Goal: Task Accomplishment & Management: Complete application form

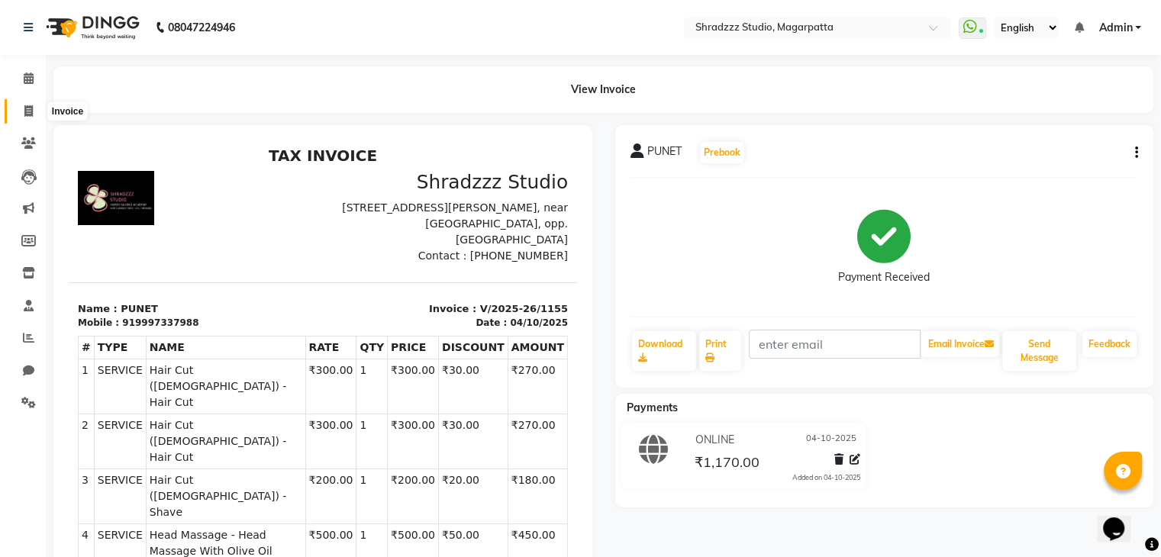
click at [29, 107] on icon at bounding box center [28, 110] width 8 height 11
select select "service"
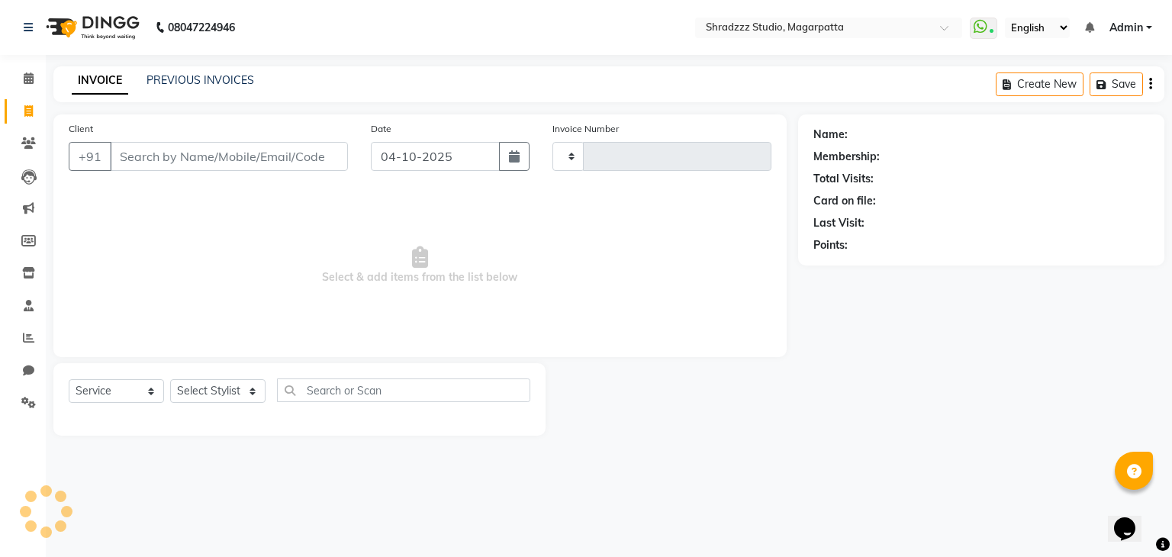
type input "1156"
select select "4544"
click at [214, 150] on input "Client" at bounding box center [229, 156] width 238 height 29
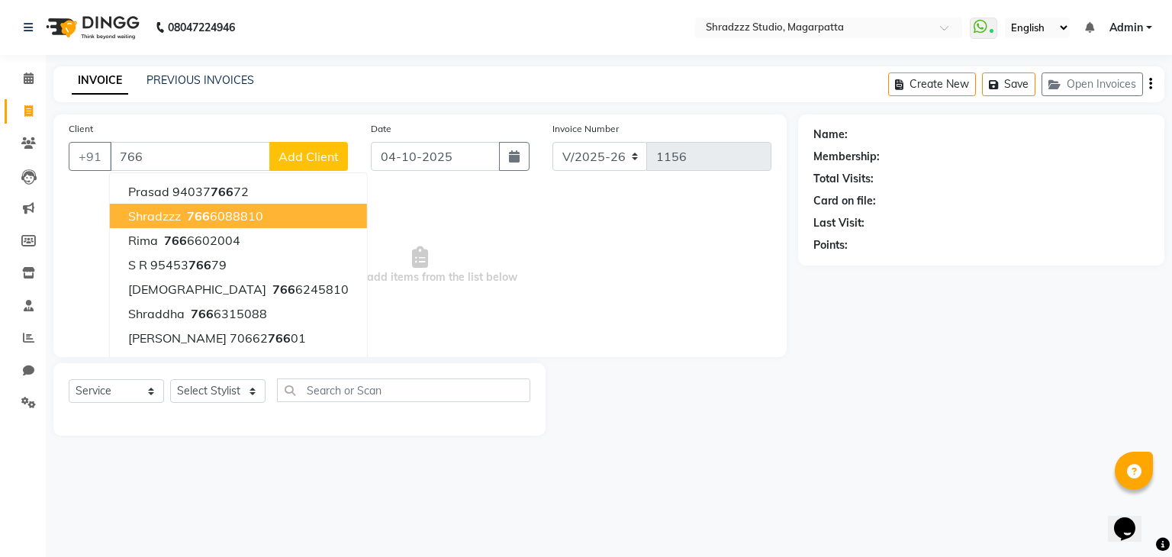
click at [164, 213] on span "shradzzz" at bounding box center [154, 215] width 53 height 15
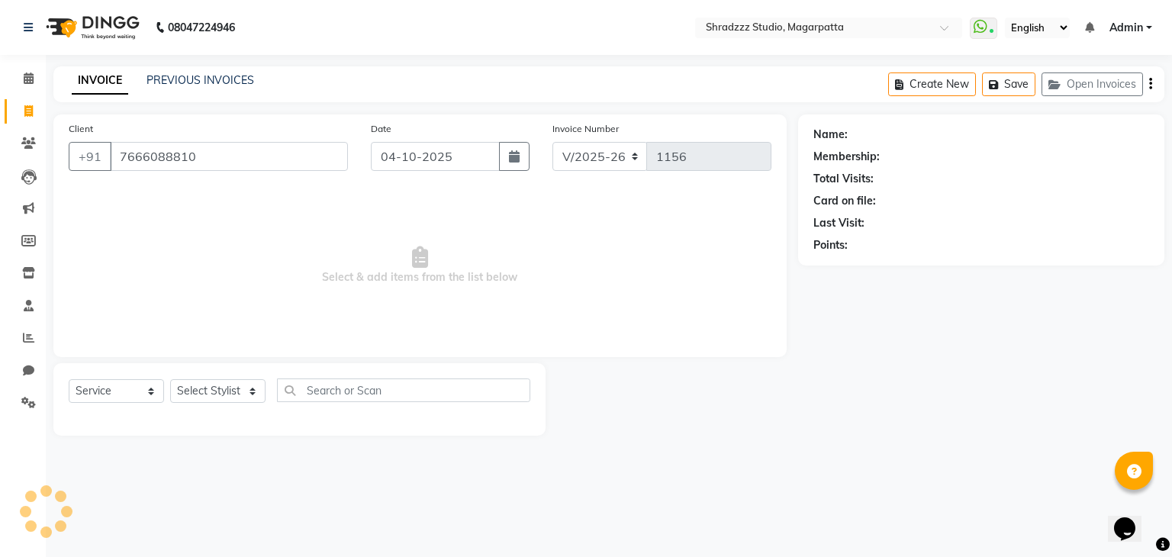
type input "7666088810"
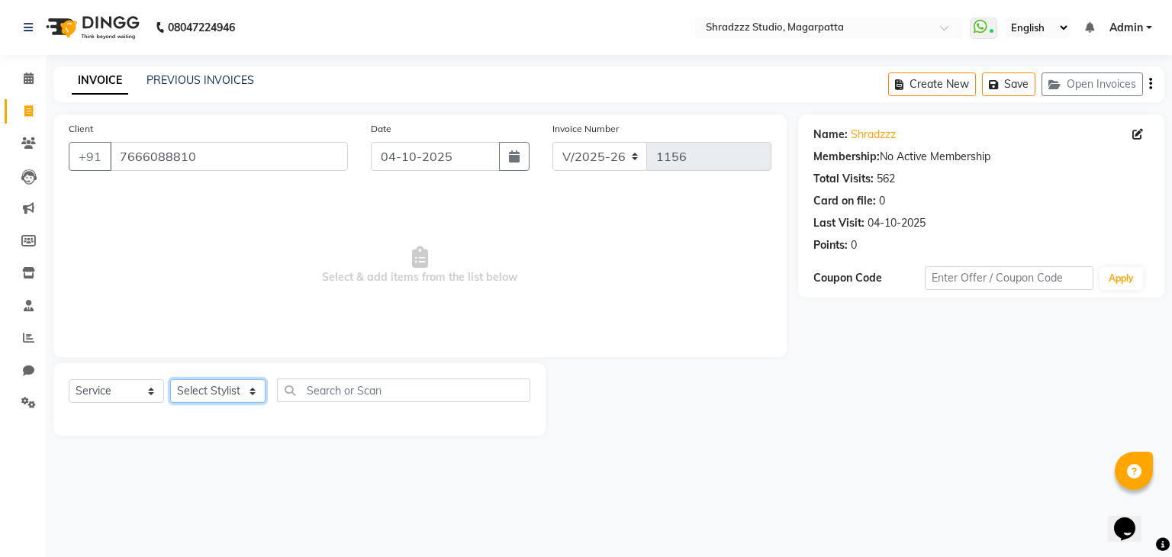
click at [230, 380] on select "Select Stylist [PERSON_NAME] Manager [MEDICAL_DATA][PERSON_NAME] Sameer [PERSON…" at bounding box center [217, 391] width 95 height 24
select select "26213"
click at [170, 380] on select "Select Stylist [PERSON_NAME] Manager [MEDICAL_DATA][PERSON_NAME] Sameer [PERSON…" at bounding box center [217, 391] width 95 height 24
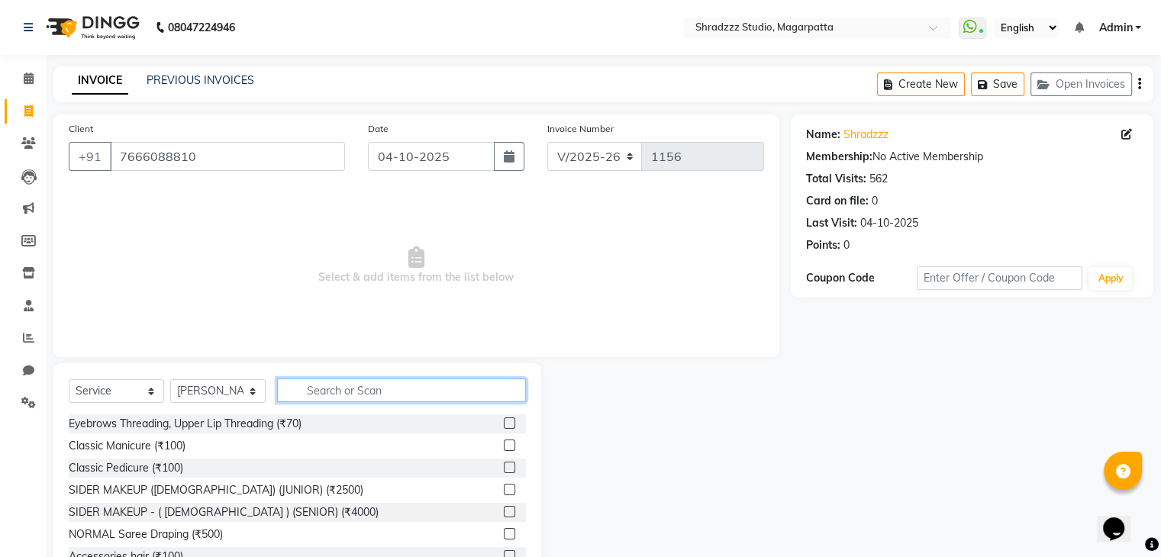
click at [378, 395] on input "text" at bounding box center [401, 391] width 249 height 24
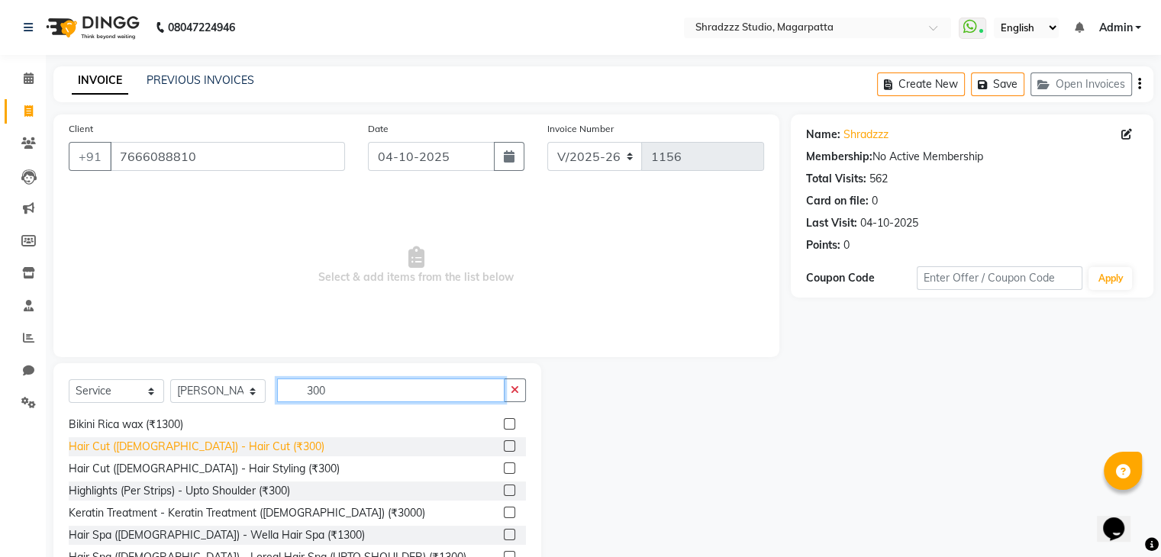
scroll to position [21, 0]
type input "300"
click at [133, 441] on div "Hair Cut ([DEMOGRAPHIC_DATA]) - Hair Cut (₹300)" at bounding box center [197, 447] width 256 height 16
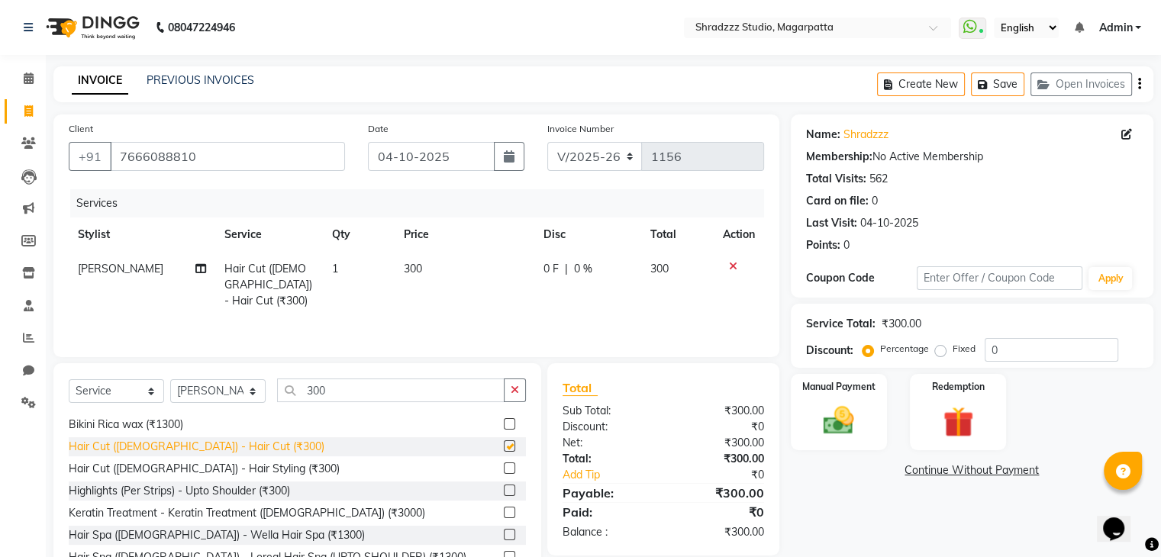
checkbox input "false"
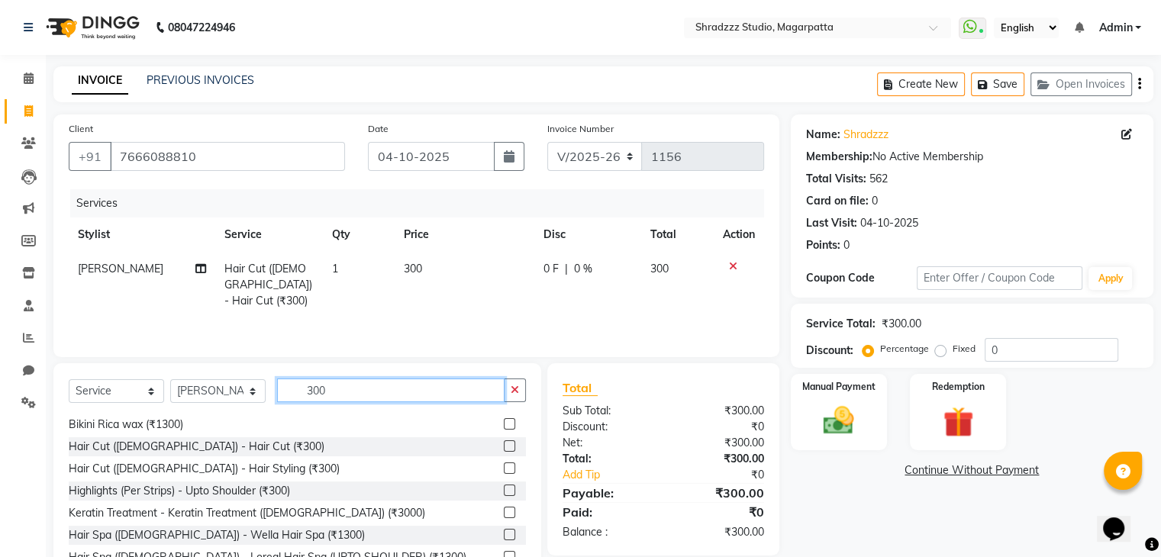
click at [359, 398] on input "300" at bounding box center [390, 391] width 227 height 24
type input "3"
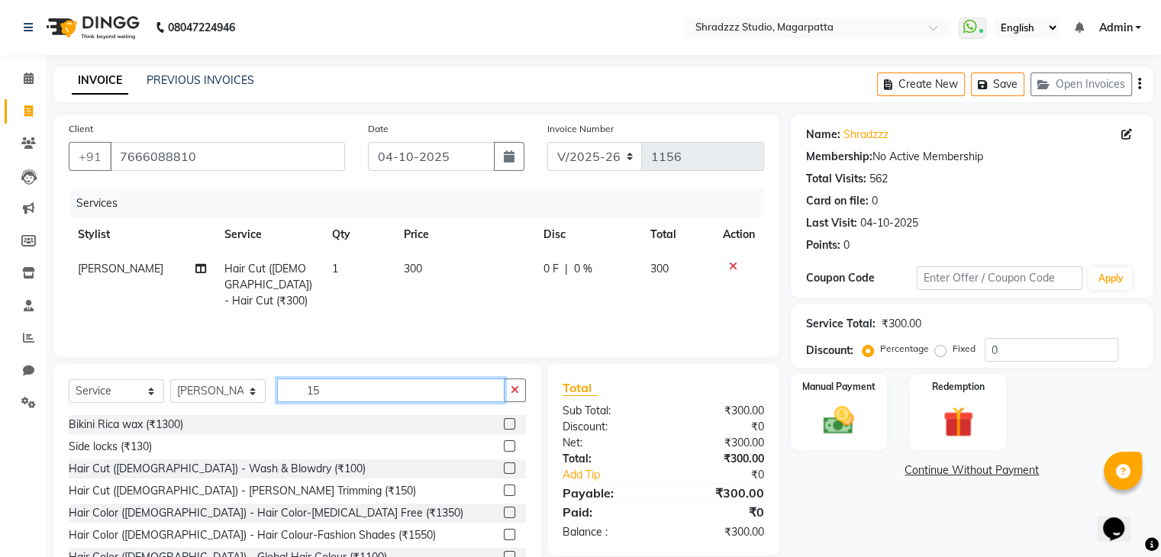
scroll to position [0, 0]
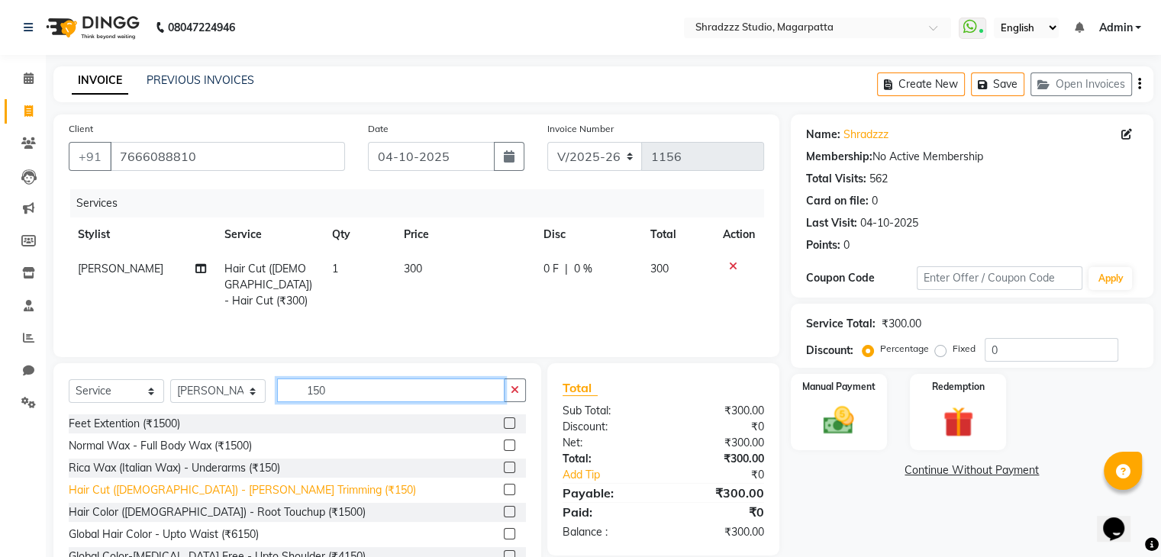
type input "150"
click at [114, 486] on div "Hair Cut ([DEMOGRAPHIC_DATA]) - [PERSON_NAME] Trimming (₹150)" at bounding box center [242, 490] width 347 height 16
checkbox input "false"
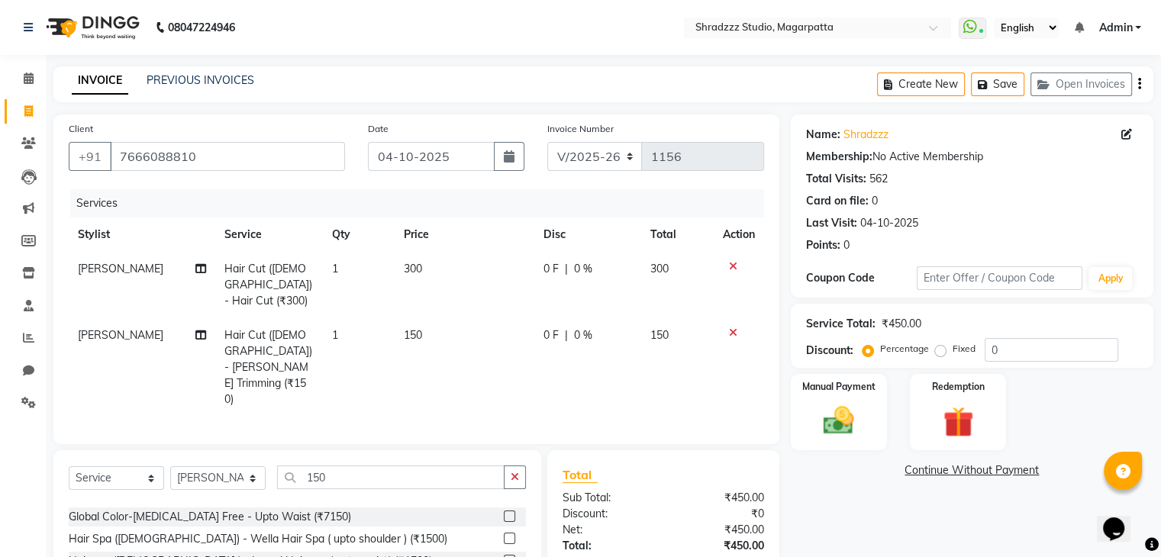
scroll to position [177, 0]
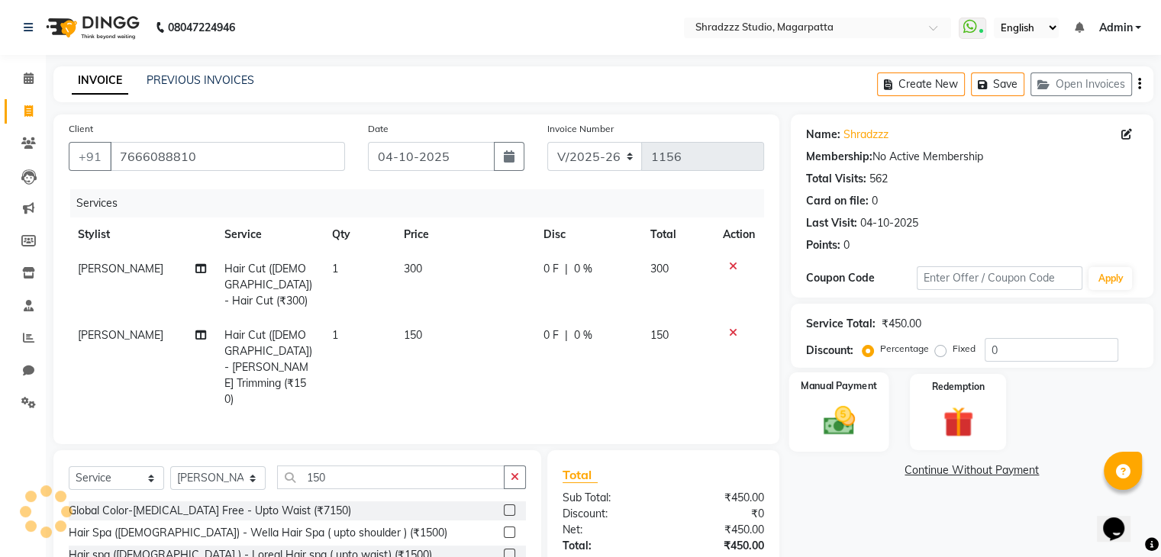
click at [837, 422] on img at bounding box center [838, 421] width 51 height 37
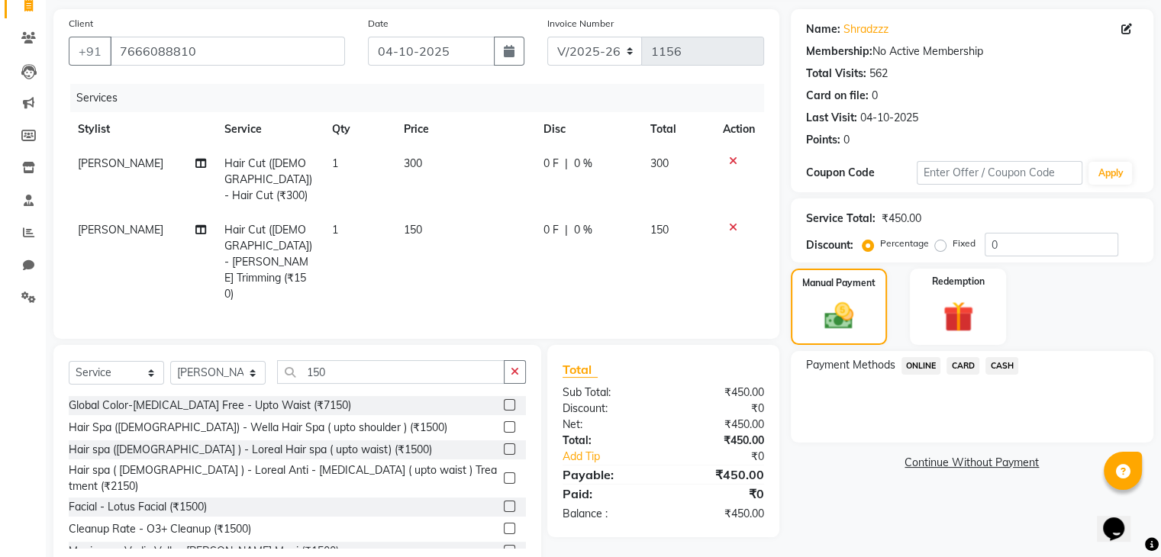
click at [918, 366] on span "ONLINE" at bounding box center [921, 366] width 40 height 18
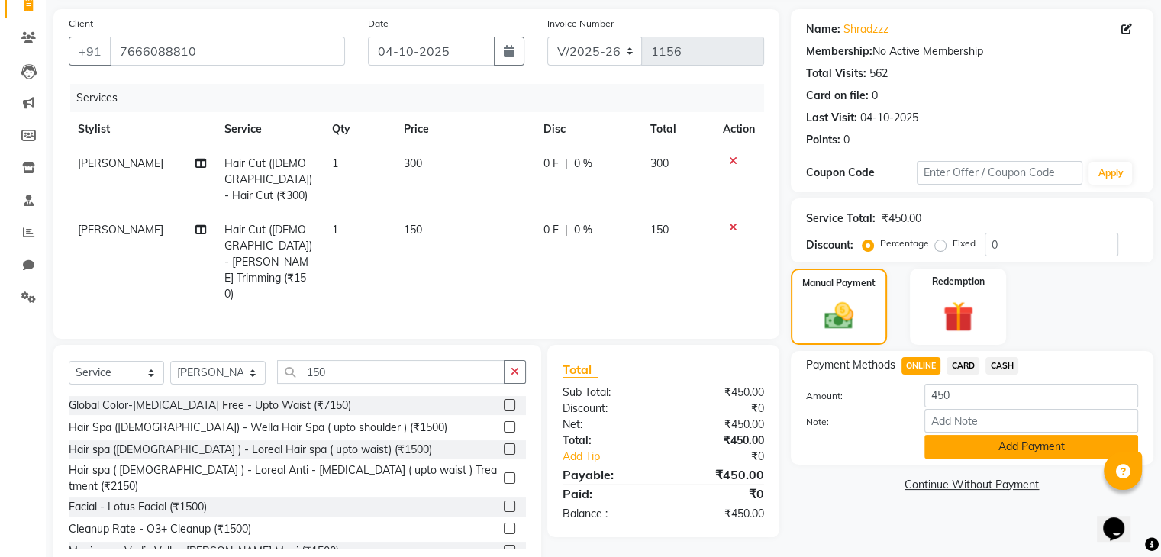
click at [1029, 443] on button "Add Payment" at bounding box center [1031, 447] width 214 height 24
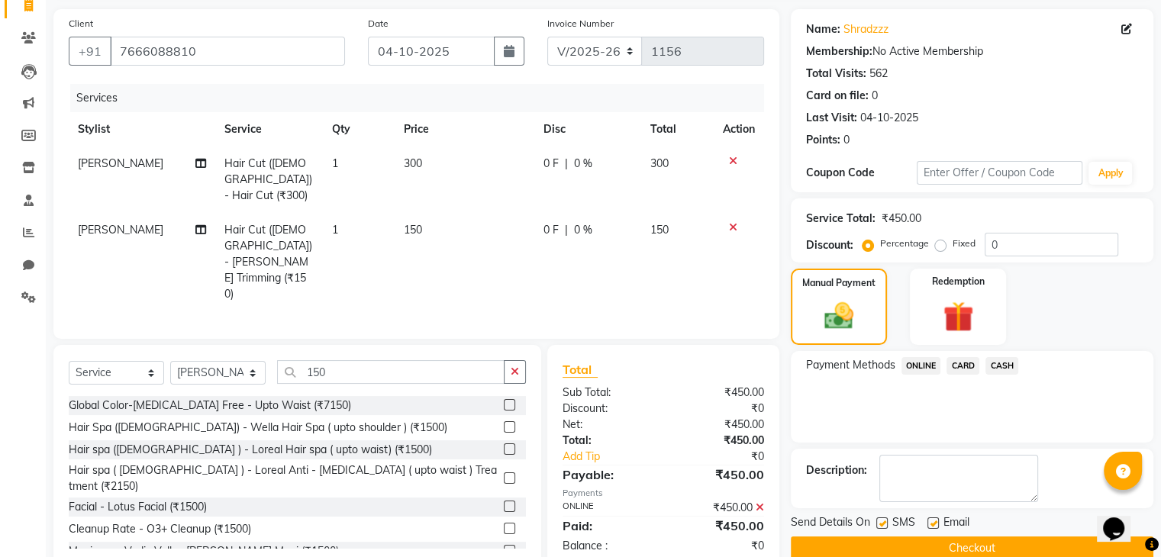
scroll to position [131, 0]
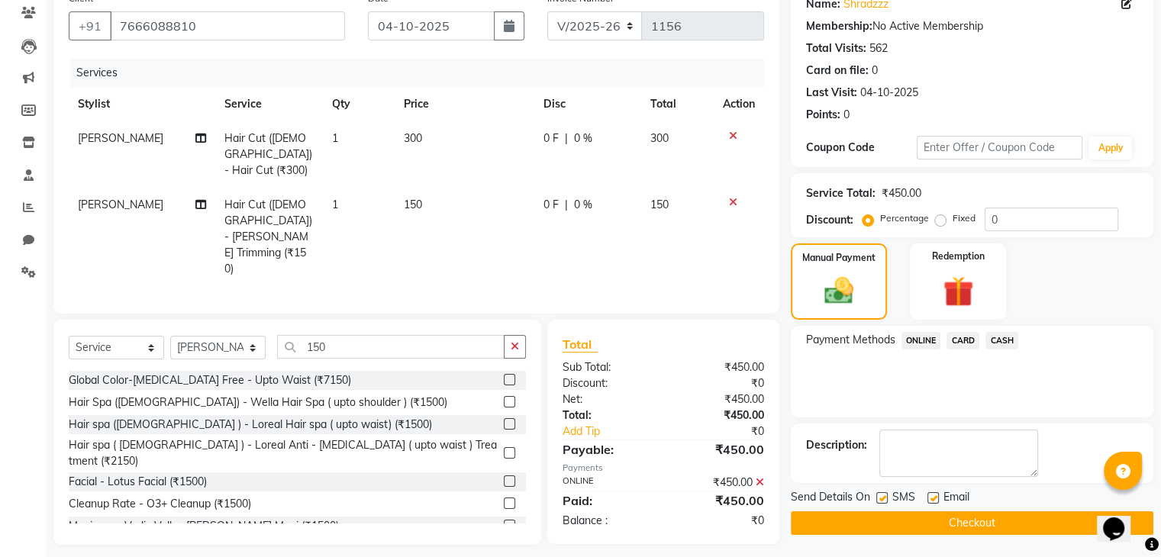
click at [886, 514] on button "Checkout" at bounding box center [972, 523] width 363 height 24
